Goal: Task Accomplishment & Management: Use online tool/utility

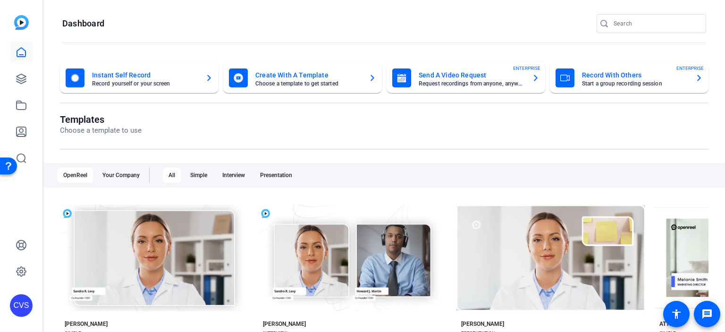
click at [167, 86] on div "Instant Self Record Record yourself or your screen" at bounding box center [139, 77] width 147 height 19
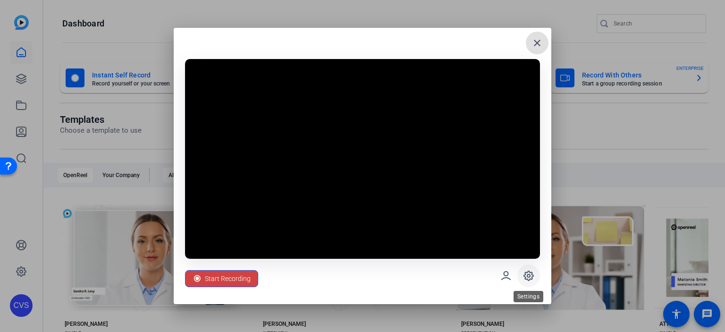
click at [522, 278] on span at bounding box center [529, 275] width 23 height 23
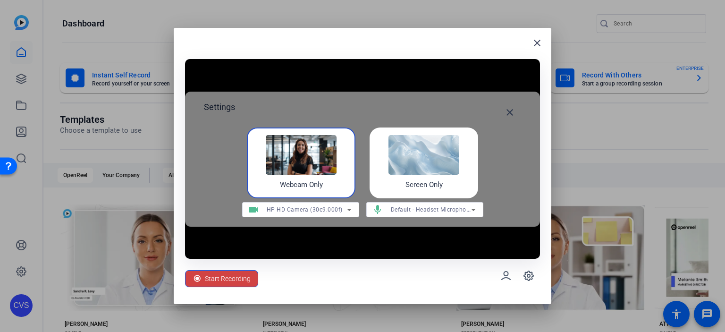
click at [421, 170] on img at bounding box center [424, 155] width 71 height 40
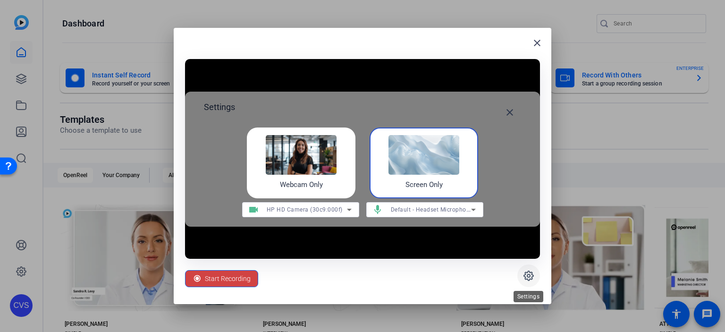
click at [529, 279] on icon at bounding box center [528, 275] width 11 height 11
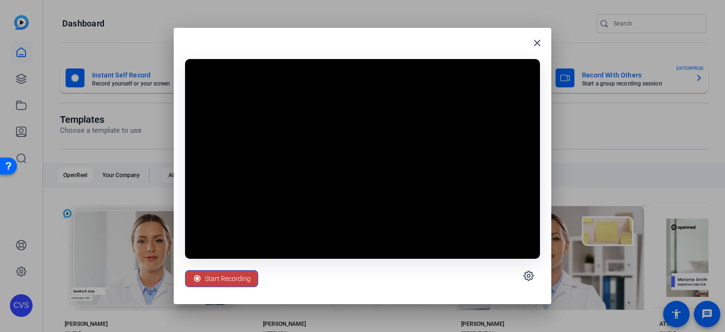
click at [213, 276] on span "Start Recording" at bounding box center [228, 279] width 46 height 18
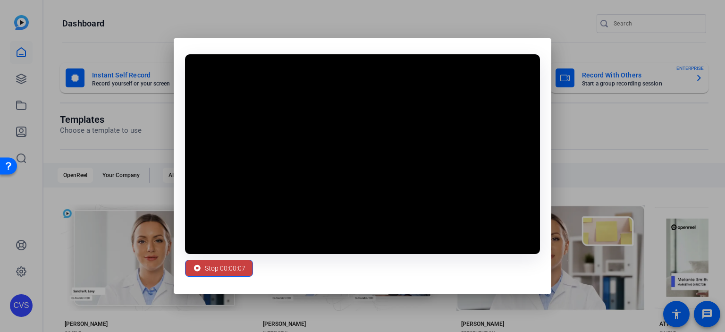
click at [238, 266] on span "Stop 00:00:07" at bounding box center [225, 268] width 41 height 18
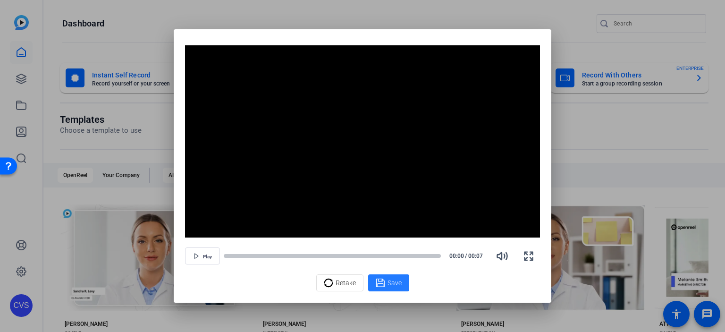
click at [389, 282] on span "Save" at bounding box center [395, 283] width 14 height 10
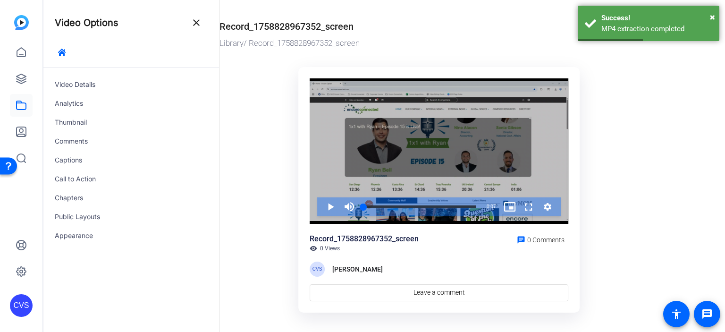
click at [551, 205] on icon "Video Player" at bounding box center [549, 207] width 8 height 8
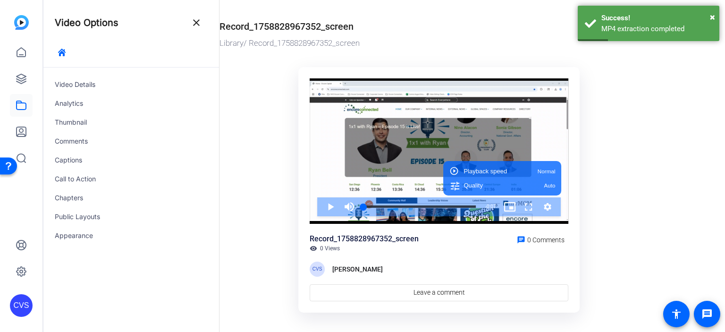
click at [613, 195] on ktd-grid "Video Player is loading. Play Video Play Mute Current Time 0:00 / Duration 0:07…" at bounding box center [442, 191] width 444 height 260
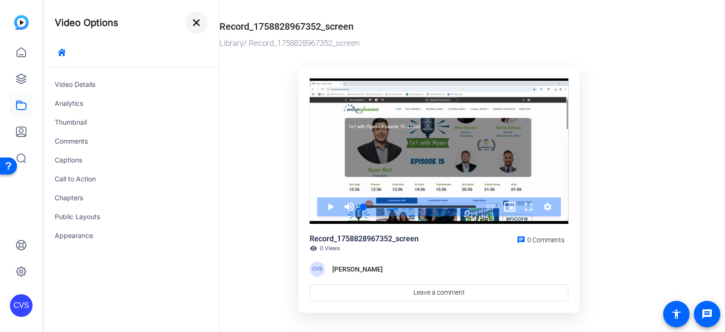
click at [196, 26] on mat-icon "close" at bounding box center [196, 22] width 11 height 11
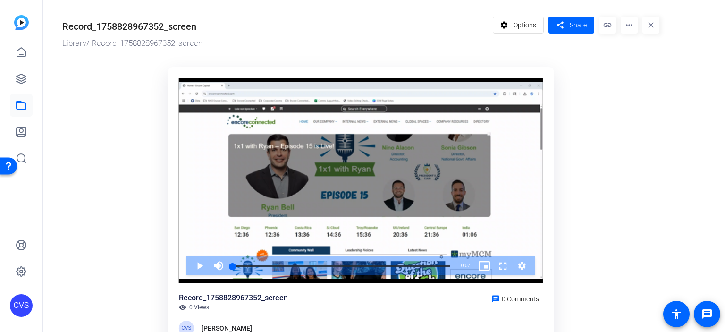
click at [626, 26] on mat-icon "more_horiz" at bounding box center [629, 25] width 17 height 17
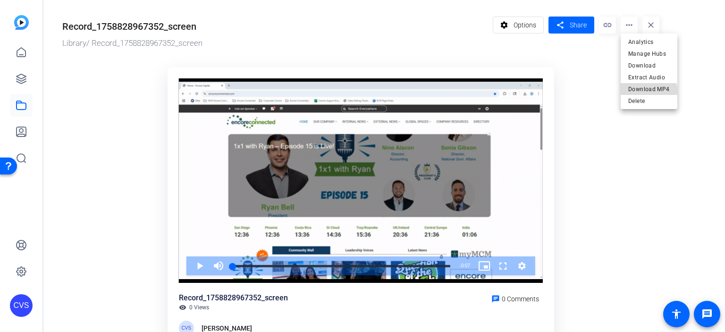
click at [647, 91] on span "Download MP4" at bounding box center [650, 89] width 42 height 11
